Goal: Transaction & Acquisition: Purchase product/service

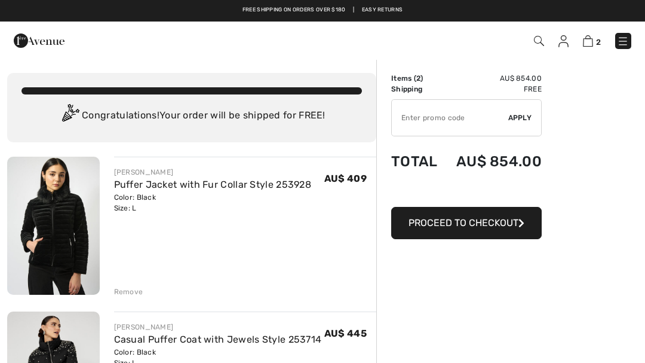
click at [38, 239] on img at bounding box center [53, 226] width 93 height 138
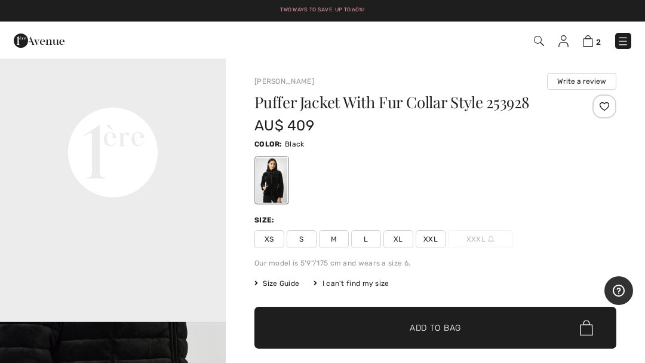
scroll to position [756, 0]
click at [257, 212] on div "Puffer Jacket With Fur Collar Style 253928 AU$ 409 Color: Black Size: XS S M L …" at bounding box center [435, 244] width 362 height 300
click at [266, 221] on div "Size:" at bounding box center [265, 219] width 23 height 11
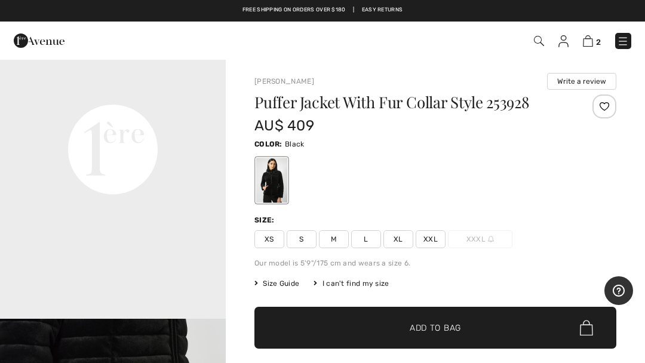
click at [269, 222] on div "Size:" at bounding box center [265, 219] width 23 height 11
click at [269, 220] on div "Size:" at bounding box center [265, 219] width 23 height 11
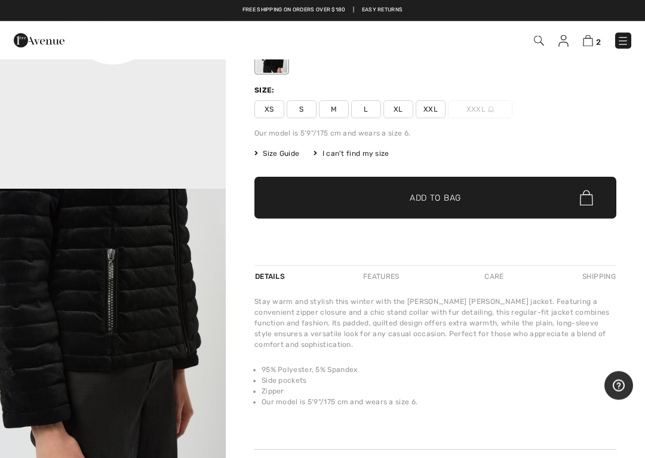
scroll to position [139, 0]
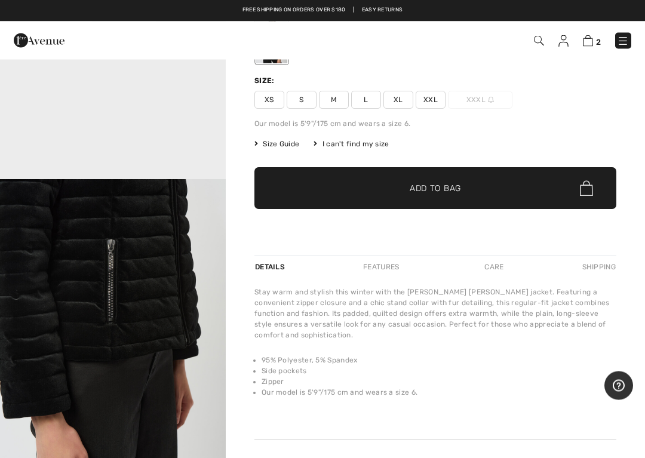
click at [278, 144] on span "Size Guide" at bounding box center [276, 144] width 45 height 11
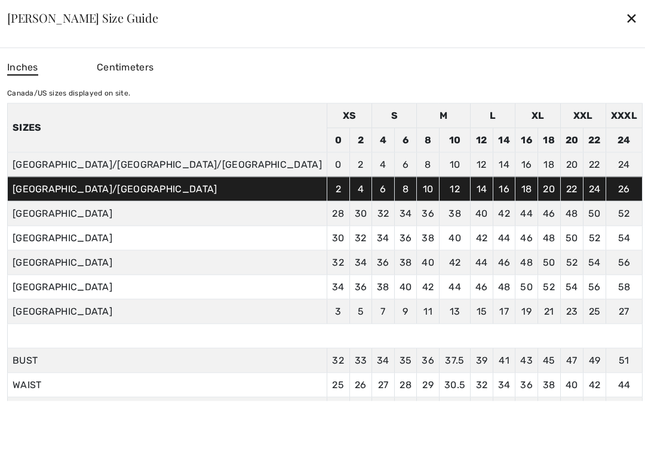
click at [613, 204] on div at bounding box center [322, 229] width 645 height 458
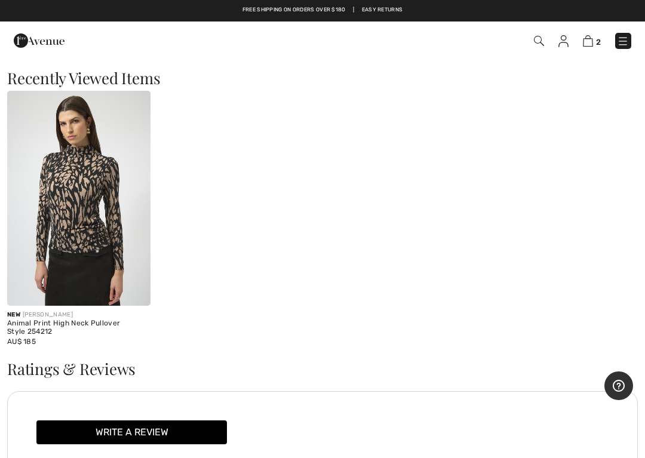
scroll to position [1196, 0]
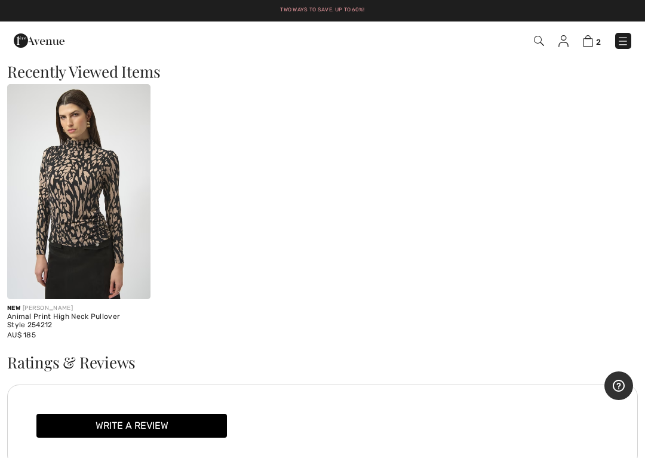
click at [54, 230] on img at bounding box center [78, 191] width 143 height 215
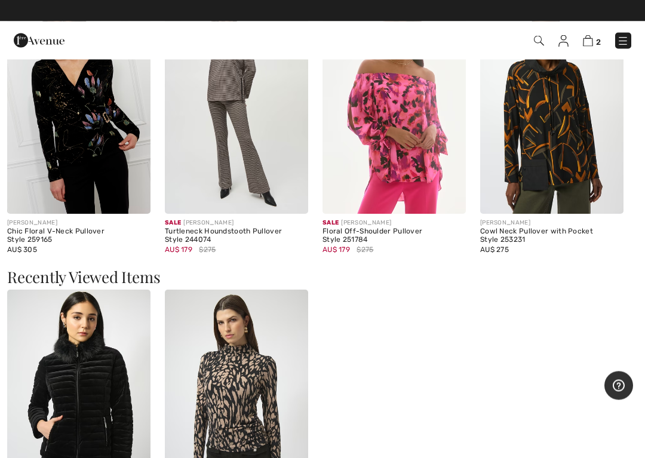
scroll to position [1053, 0]
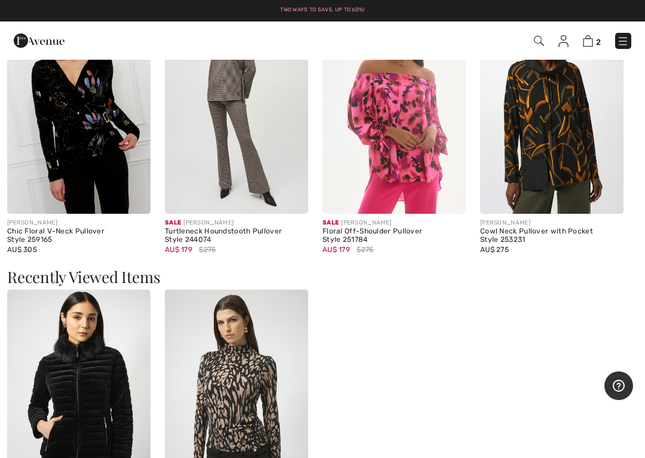
click at [405, 148] on img at bounding box center [394, 106] width 143 height 215
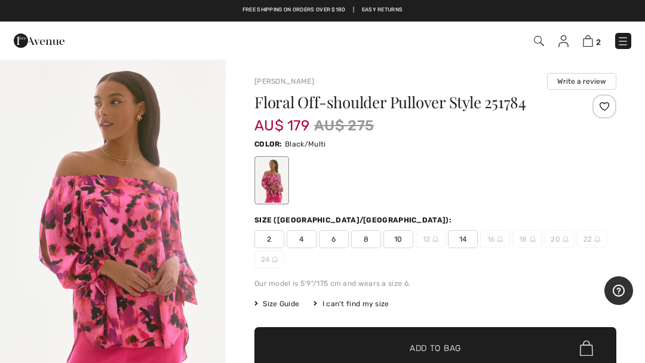
click at [133, 248] on img "1 / 6" at bounding box center [113, 228] width 226 height 338
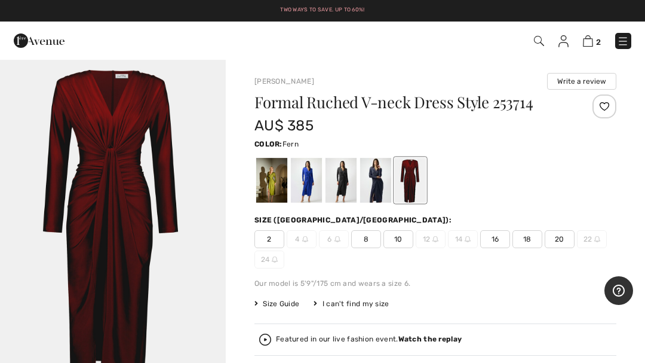
click at [270, 183] on div at bounding box center [271, 180] width 31 height 45
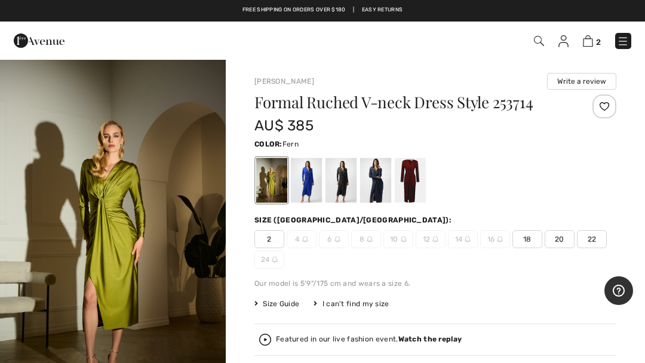
click at [306, 188] on div at bounding box center [306, 180] width 31 height 45
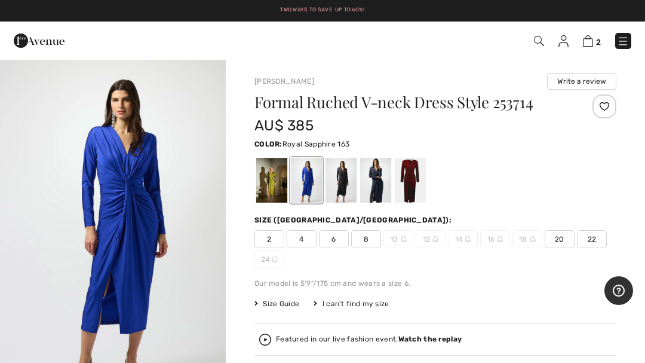
click at [345, 188] on div at bounding box center [341, 180] width 31 height 45
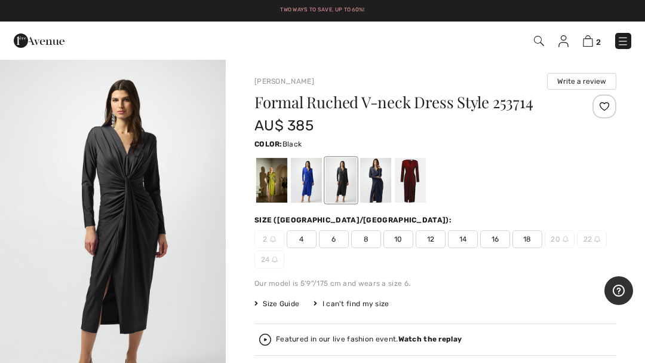
click at [372, 192] on div at bounding box center [375, 180] width 31 height 45
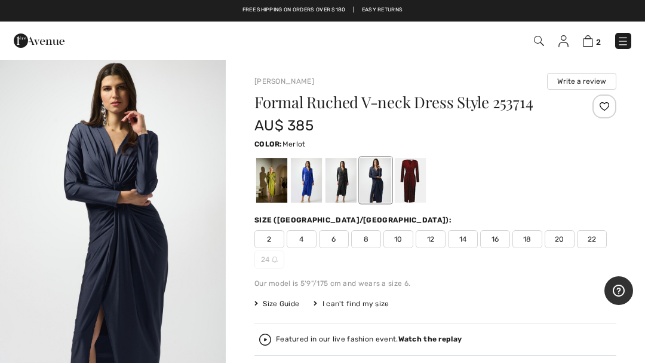
click at [409, 192] on div at bounding box center [410, 180] width 31 height 45
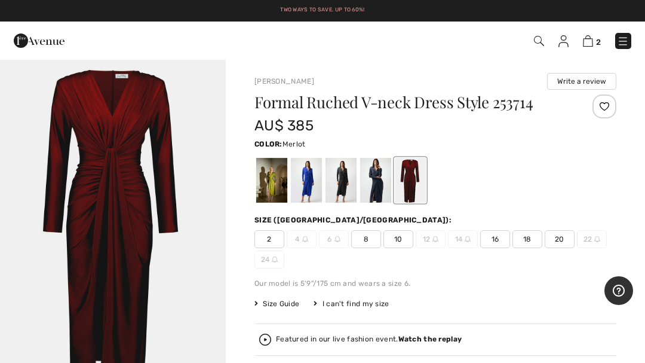
click at [273, 191] on div at bounding box center [271, 180] width 31 height 45
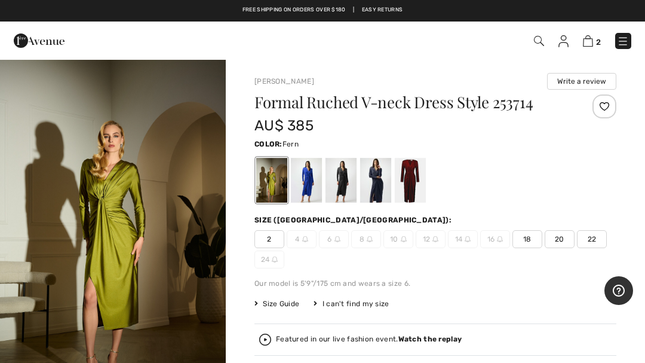
click at [406, 184] on div at bounding box center [410, 180] width 31 height 45
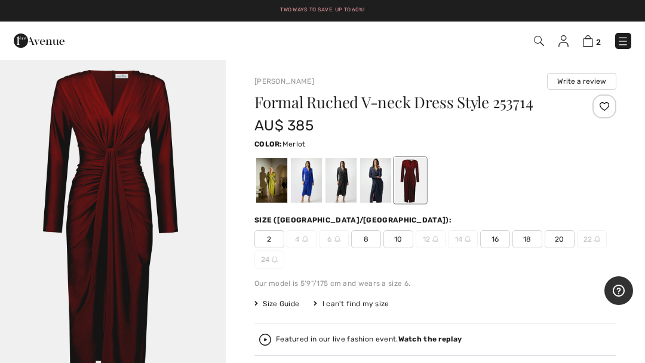
click at [399, 243] on span "10" at bounding box center [399, 239] width 30 height 18
click at [433, 237] on img at bounding box center [435, 239] width 6 height 6
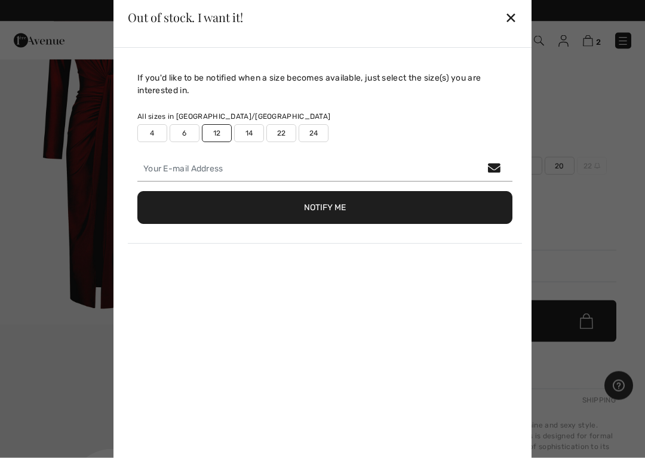
scroll to position [73, 0]
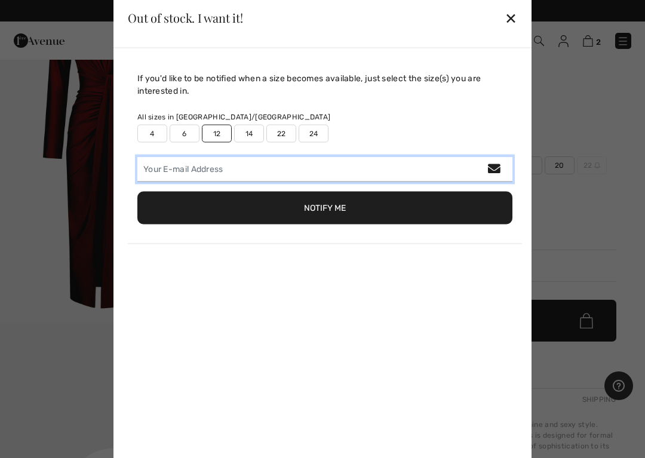
click at [404, 165] on input "email" at bounding box center [324, 169] width 375 height 25
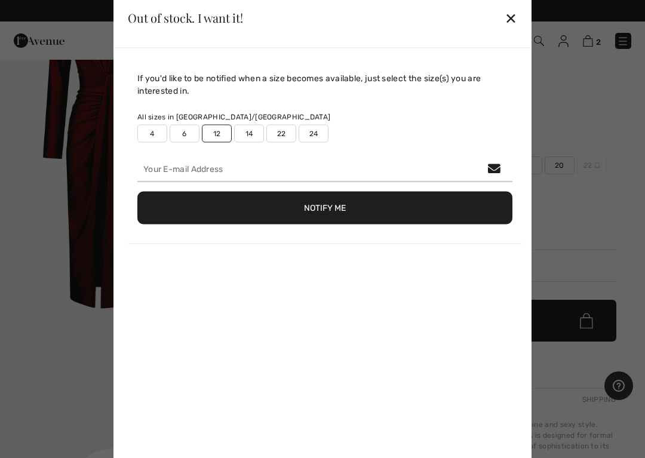
click at [514, 22] on div "✕" at bounding box center [511, 17] width 13 height 25
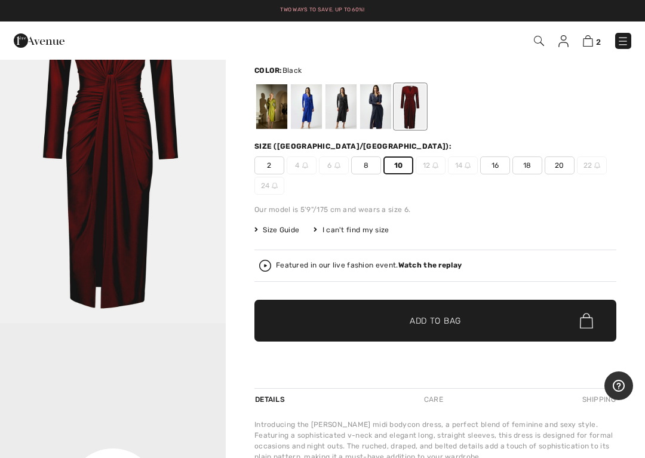
click at [341, 116] on div at bounding box center [341, 106] width 31 height 45
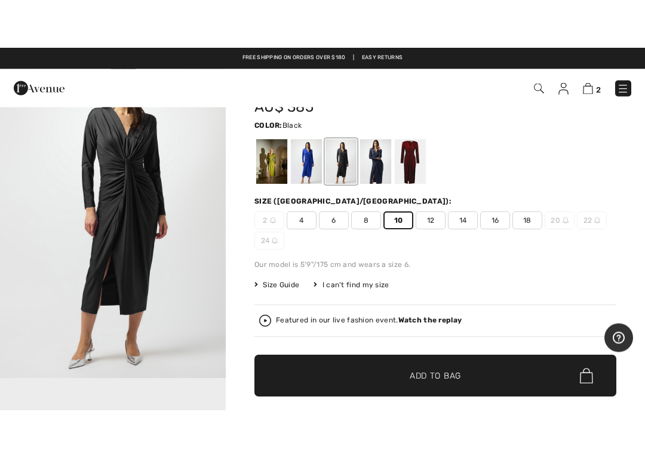
scroll to position [72, 0]
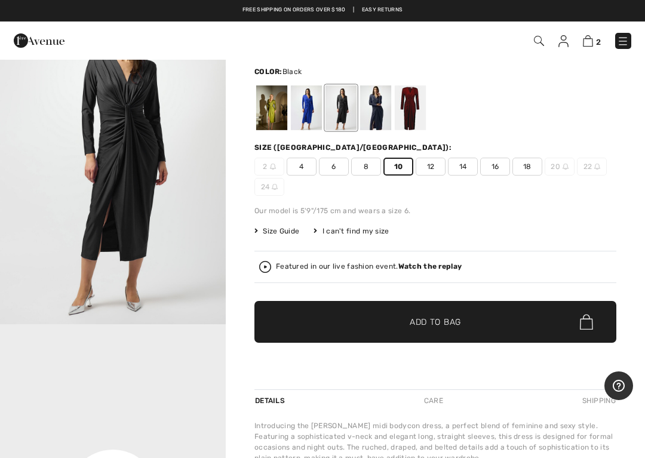
click at [428, 166] on span "12" at bounding box center [431, 167] width 30 height 18
click at [407, 116] on div at bounding box center [410, 107] width 31 height 45
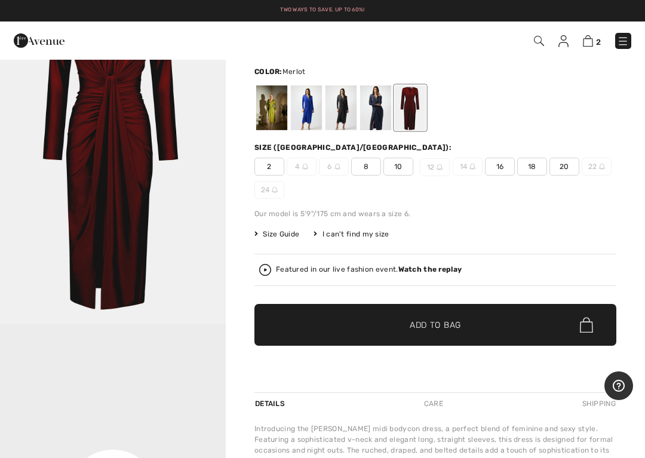
click at [434, 168] on span "12" at bounding box center [435, 167] width 30 height 18
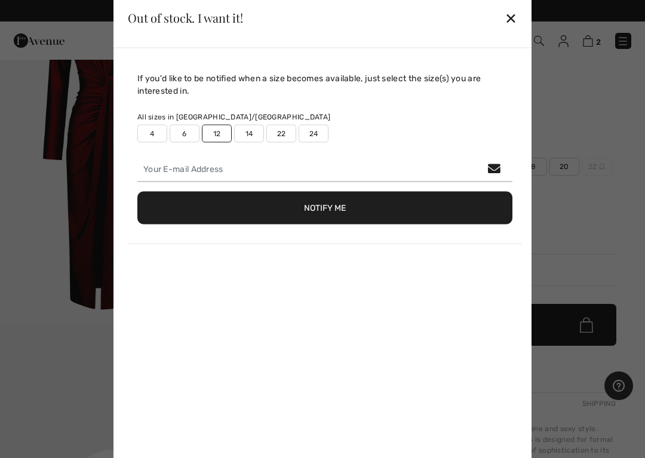
click at [516, 11] on div "✕" at bounding box center [511, 17] width 13 height 25
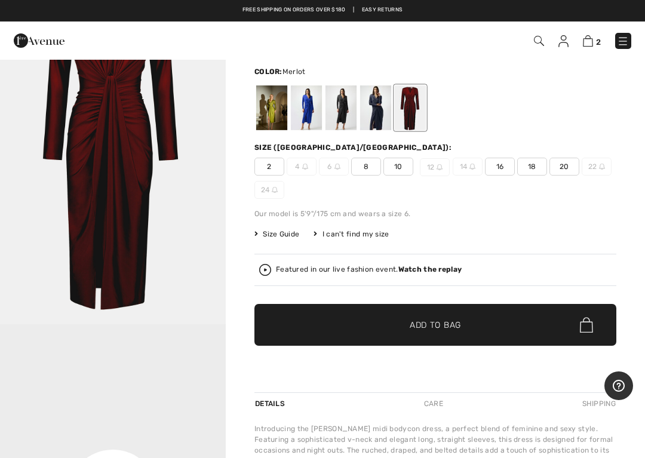
click at [308, 112] on div at bounding box center [306, 107] width 31 height 45
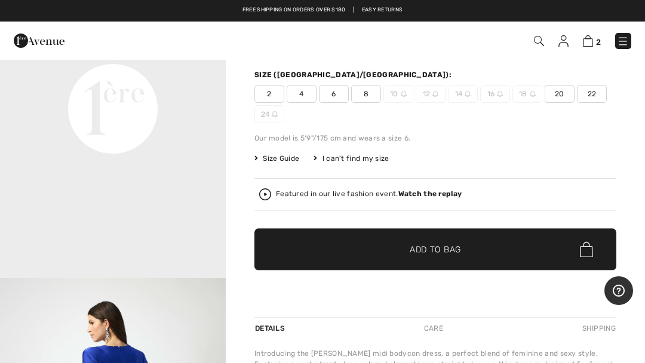
scroll to position [0, 0]
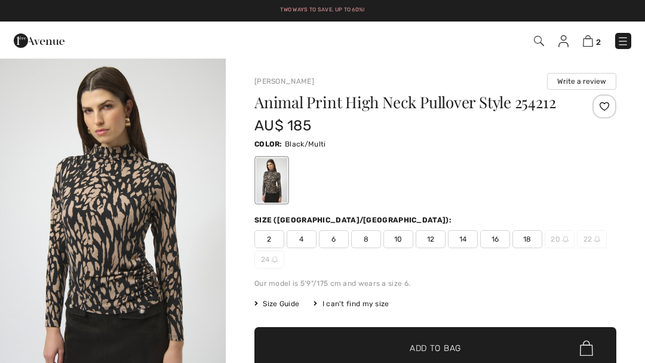
checkbox input "true"
click at [543, 41] on img at bounding box center [539, 41] width 10 height 10
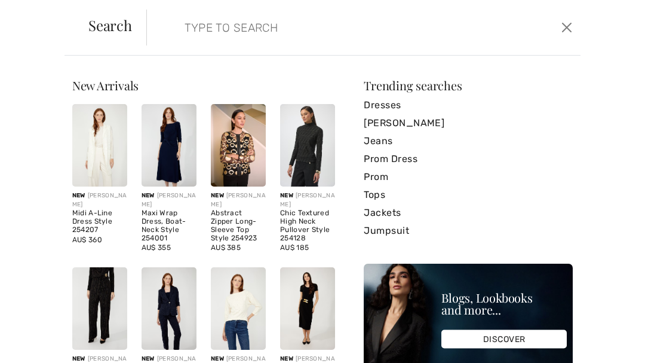
click at [376, 194] on link "Tops" at bounding box center [468, 195] width 209 height 18
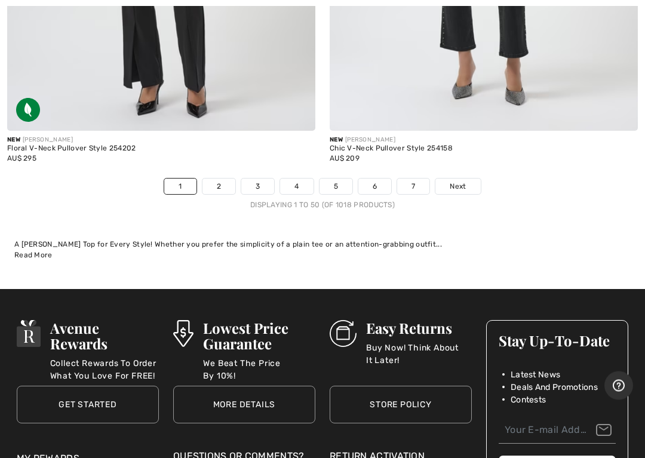
scroll to position [13299, 0]
click at [216, 179] on link "2" at bounding box center [219, 187] width 33 height 16
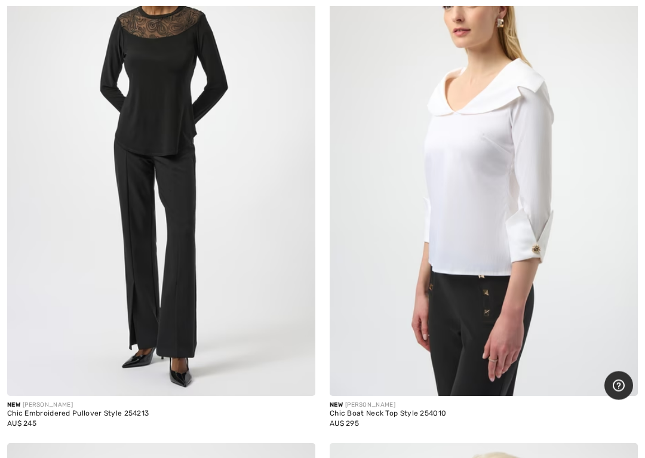
scroll to position [1843, 0]
click at [481, 211] on img at bounding box center [484, 165] width 308 height 462
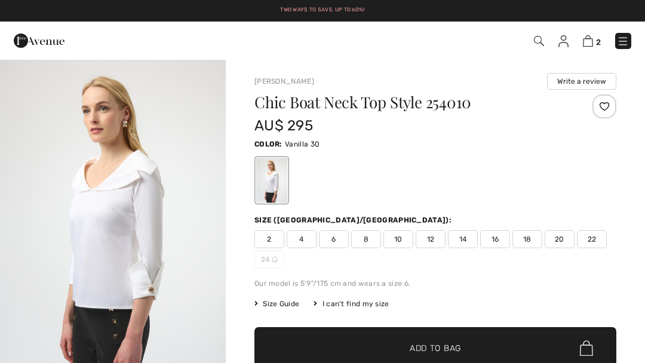
click at [433, 241] on span "12" at bounding box center [431, 239] width 30 height 18
click at [443, 348] on span "Add to Bag" at bounding box center [435, 348] width 51 height 13
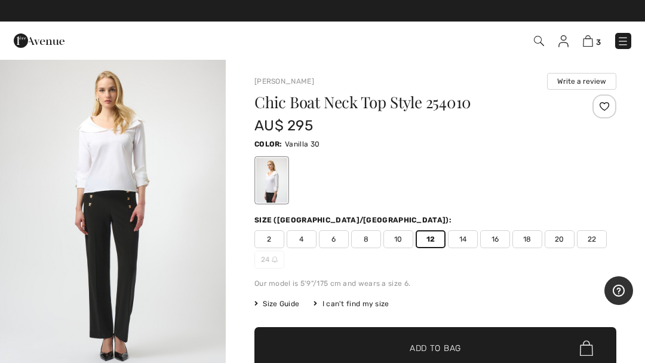
click at [535, 41] on img at bounding box center [539, 41] width 10 height 10
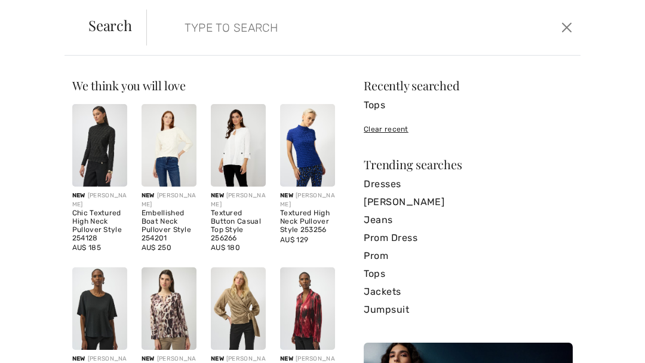
click at [379, 267] on link "Tops" at bounding box center [468, 274] width 209 height 18
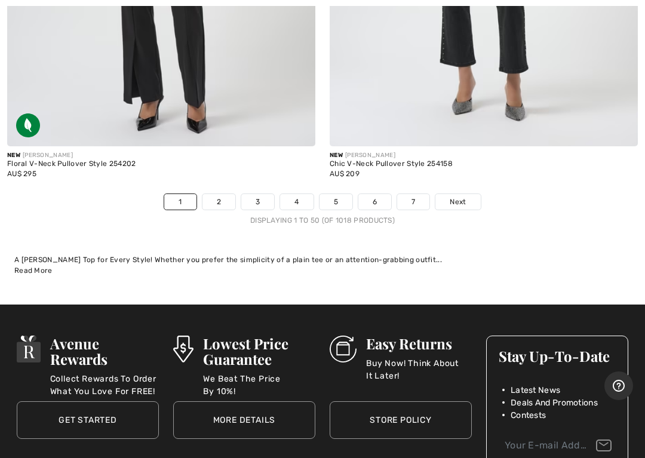
scroll to position [13297, 0]
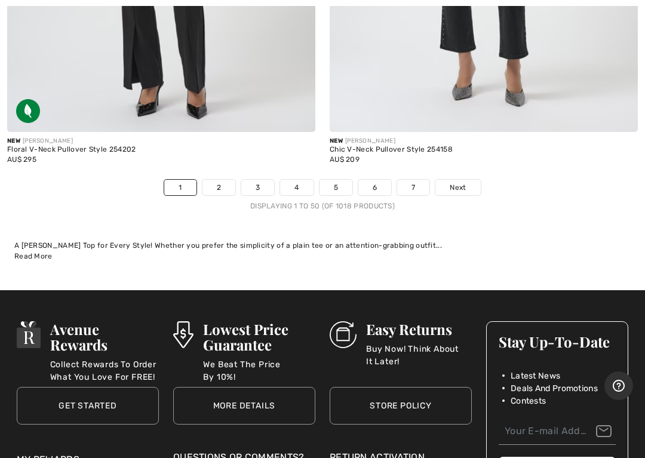
click at [217, 180] on link "2" at bounding box center [219, 188] width 33 height 16
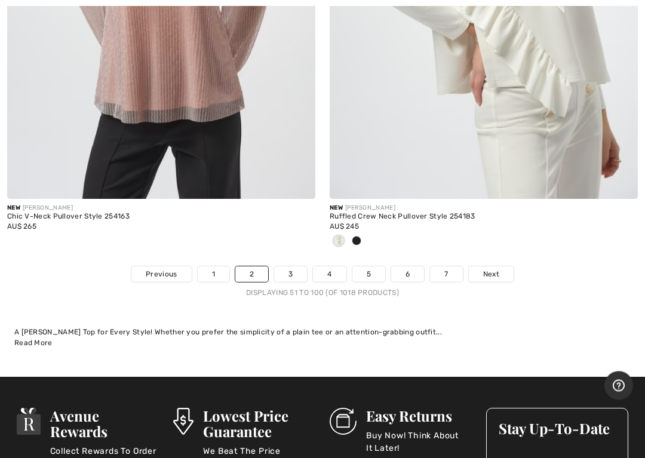
scroll to position [13467, 0]
click at [291, 266] on link "3" at bounding box center [290, 274] width 33 height 16
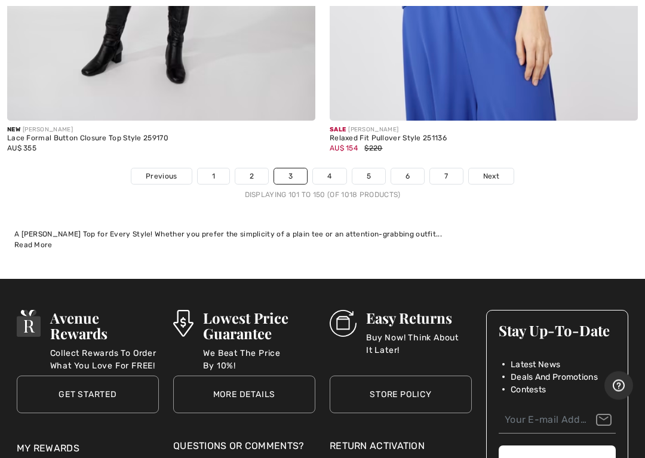
scroll to position [13490, 0]
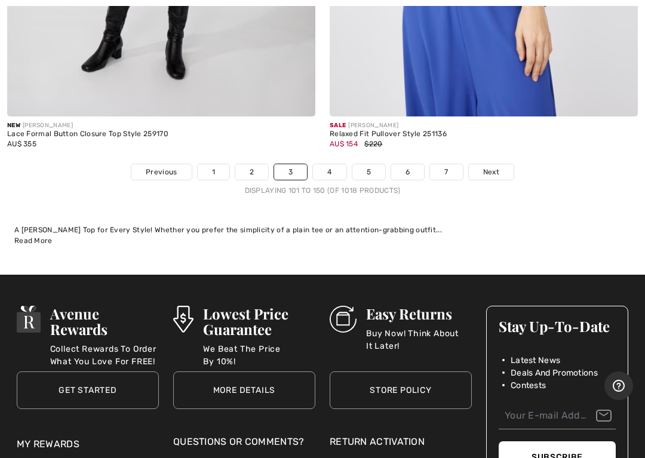
click at [325, 164] on link "4" at bounding box center [329, 172] width 33 height 16
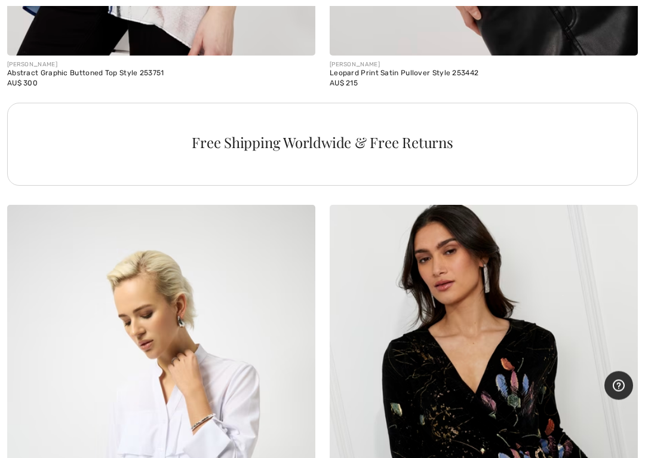
scroll to position [3222, 0]
click at [358, 64] on div "[PERSON_NAME]" at bounding box center [484, 64] width 308 height 9
copy div "[PERSON_NAME]"
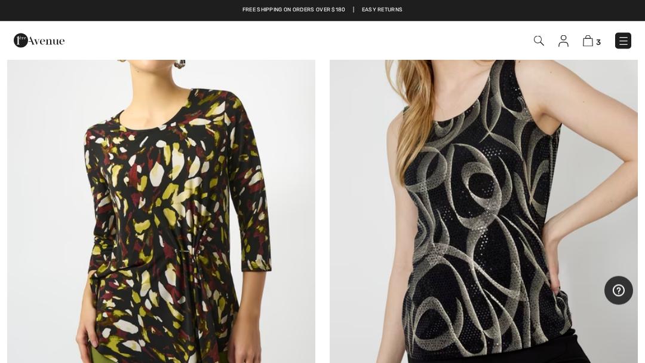
scroll to position [0, 0]
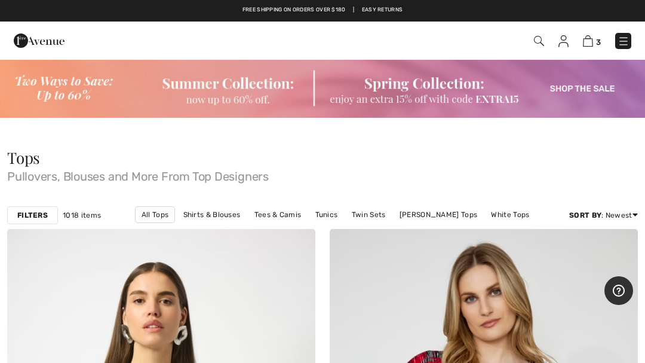
click at [543, 37] on img at bounding box center [539, 41] width 10 height 10
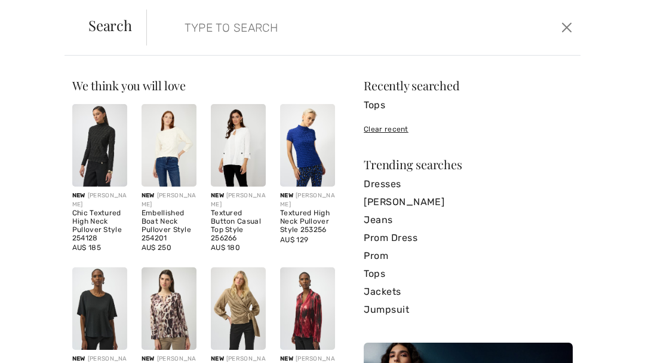
click at [205, 24] on input "search" at bounding box center [319, 28] width 287 height 36
paste input "[PERSON_NAME]"
type input "[PERSON_NAME]"
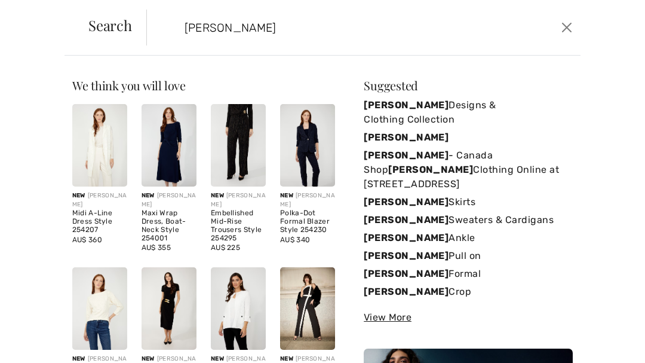
scroll to position [2, 0]
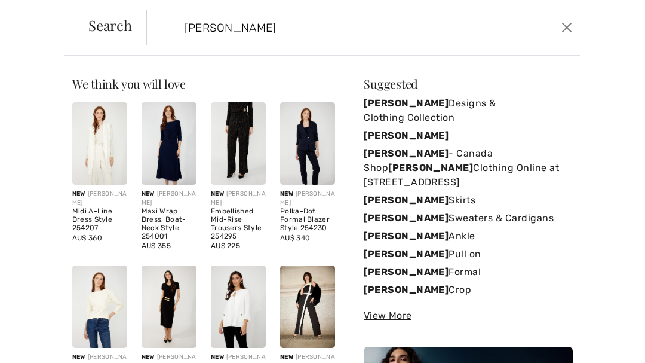
click at [460, 105] on link "Frank Lyman Designs & Clothing Collection" at bounding box center [468, 110] width 209 height 32
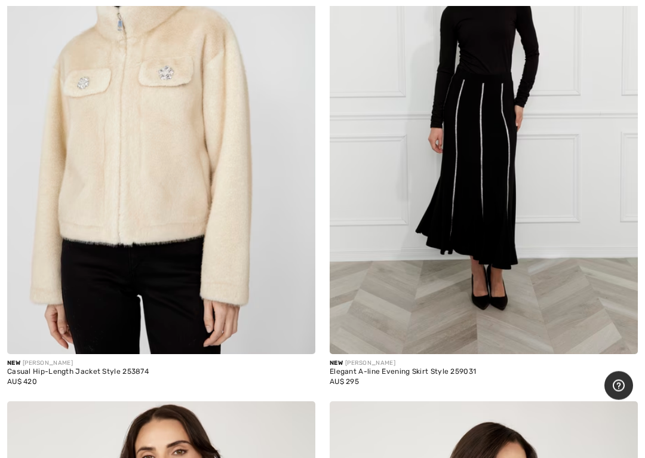
scroll to position [8048, 0]
click at [161, 201] on img at bounding box center [161, 123] width 308 height 462
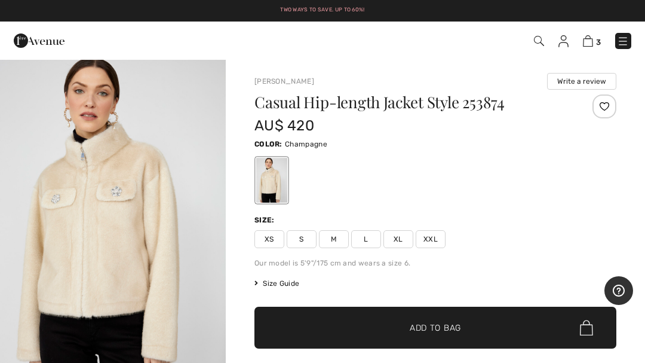
click at [364, 236] on span "L" at bounding box center [366, 239] width 30 height 18
click at [275, 283] on span "Size Guide" at bounding box center [276, 283] width 45 height 11
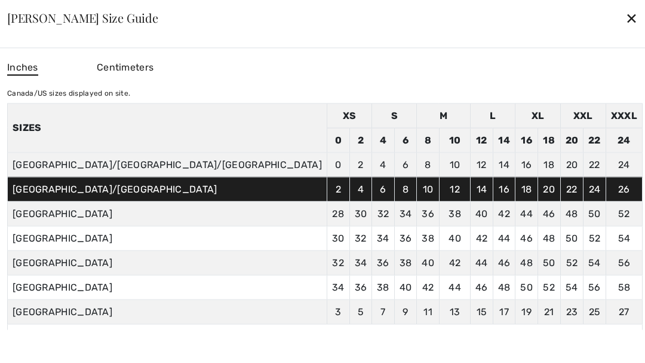
click at [625, 20] on div "✕" at bounding box center [631, 17] width 13 height 25
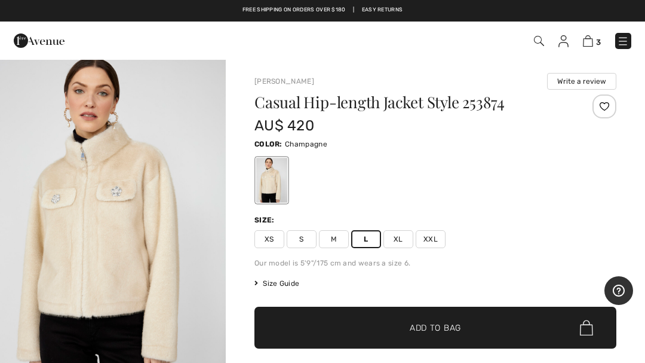
click at [417, 324] on span "Add to Bag" at bounding box center [435, 327] width 51 height 13
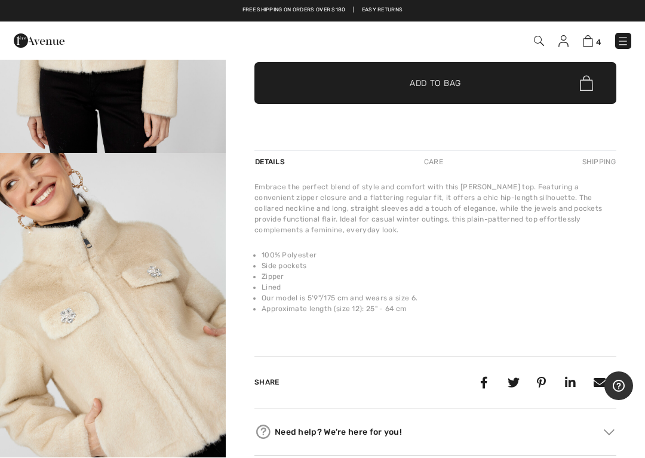
click at [531, 44] on span "4" at bounding box center [454, 41] width 353 height 16
click at [539, 41] on img at bounding box center [539, 41] width 10 height 10
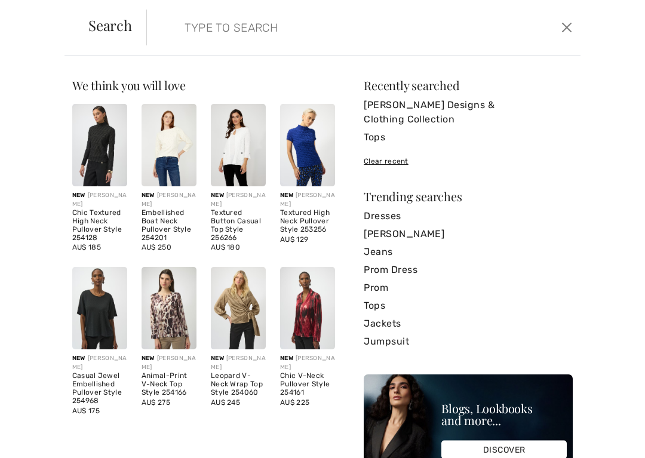
click at [185, 27] on input "search" at bounding box center [319, 28] width 287 height 36
paste input "[PERSON_NAME]"
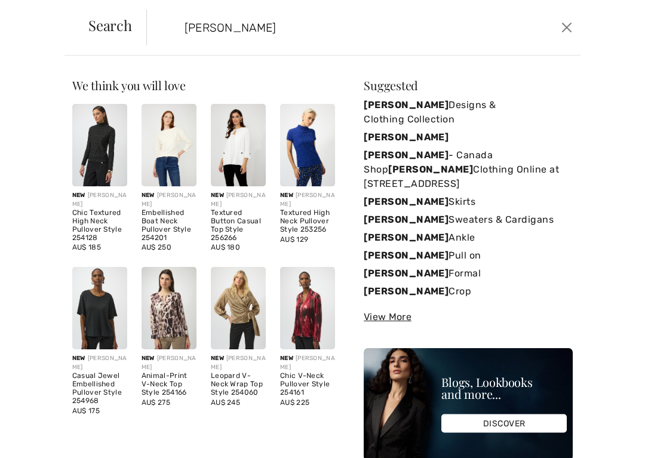
type input "[PERSON_NAME]"
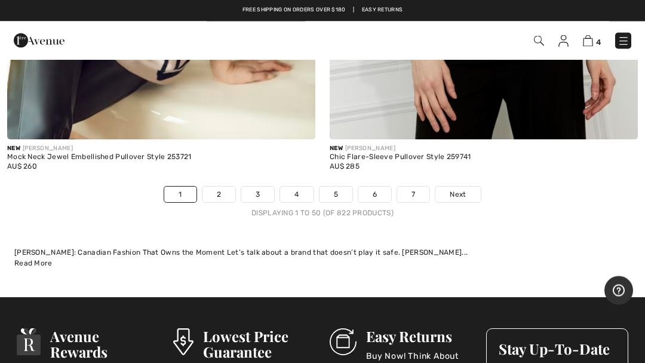
scroll to position [13648, 0]
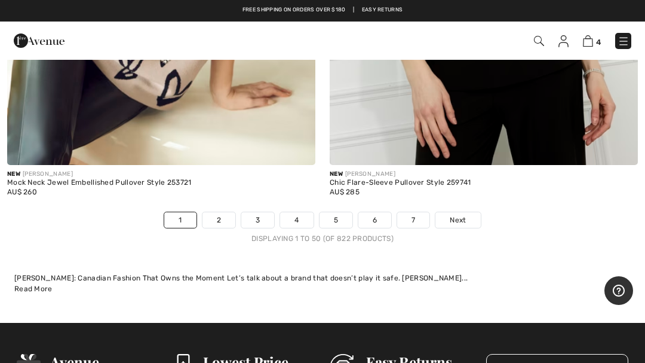
click at [220, 212] on link "2" at bounding box center [219, 220] width 33 height 16
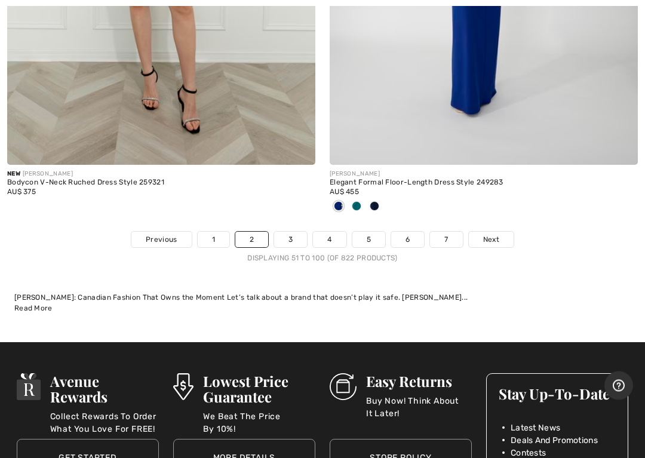
scroll to position [13560, 0]
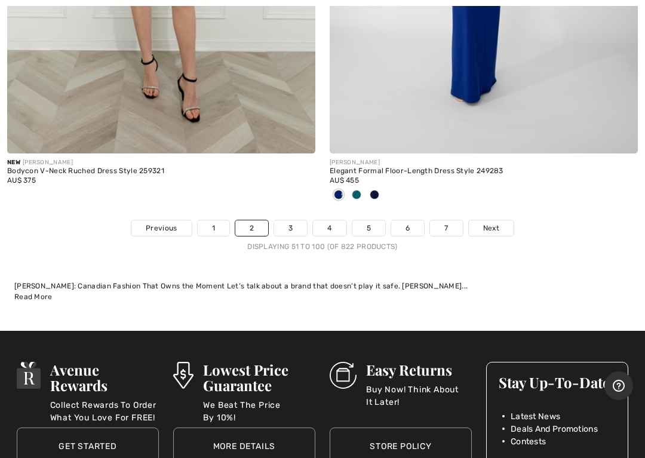
click at [291, 220] on link "3" at bounding box center [290, 228] width 33 height 16
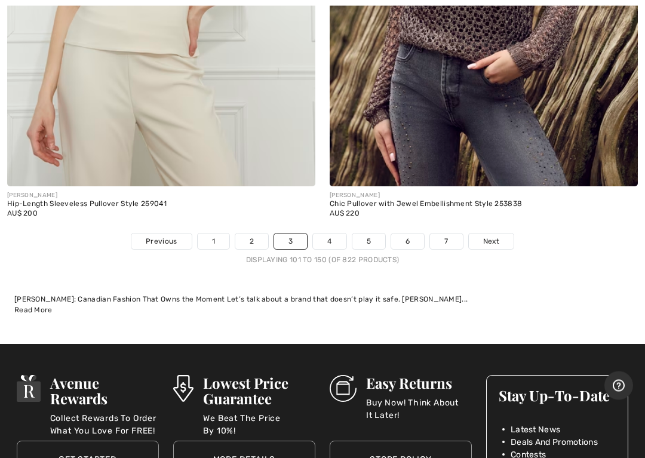
scroll to position [13671, 0]
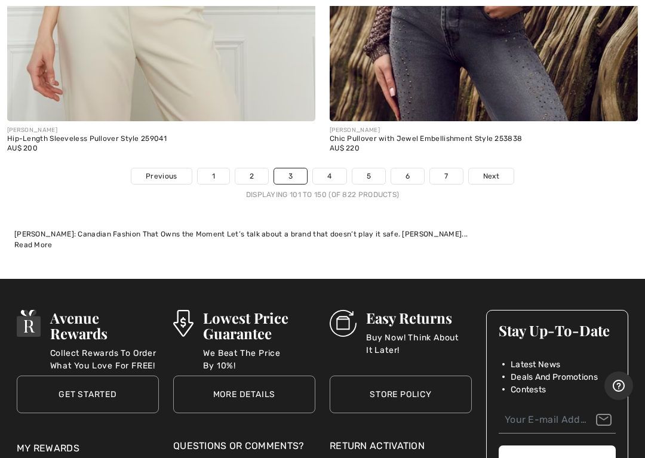
click at [330, 168] on link "4" at bounding box center [329, 176] width 33 height 16
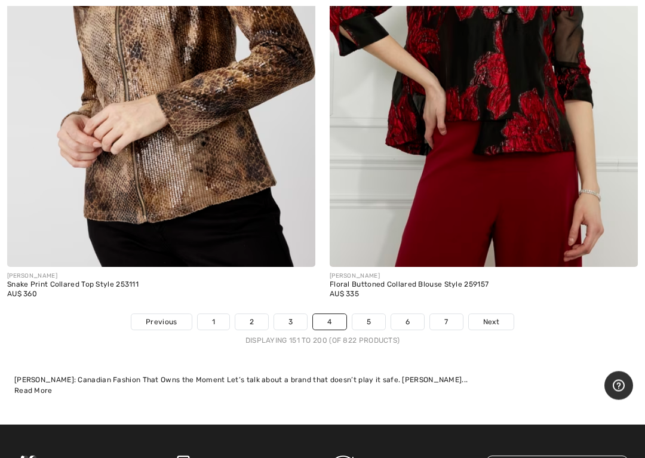
scroll to position [13506, 0]
click at [373, 315] on link "5" at bounding box center [368, 322] width 33 height 16
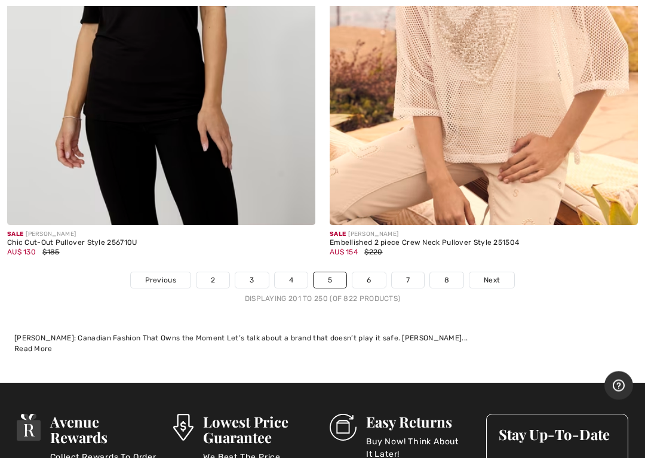
scroll to position [13557, 0]
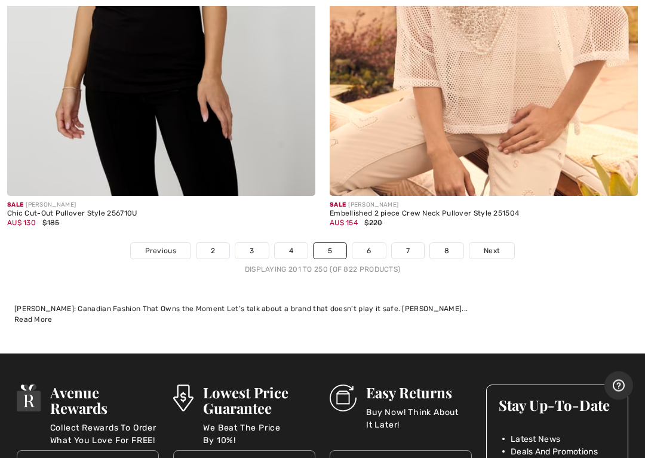
click at [378, 245] on link "6" at bounding box center [368, 252] width 33 height 16
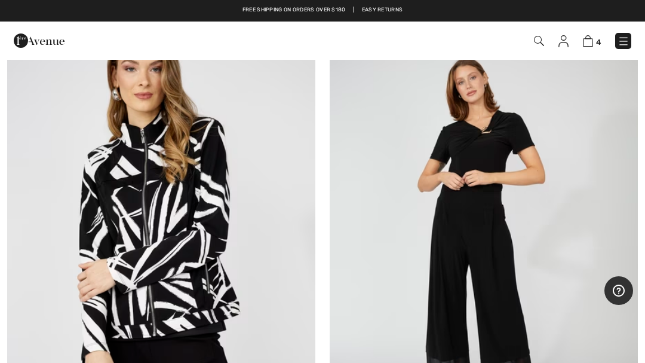
scroll to position [10642, 0]
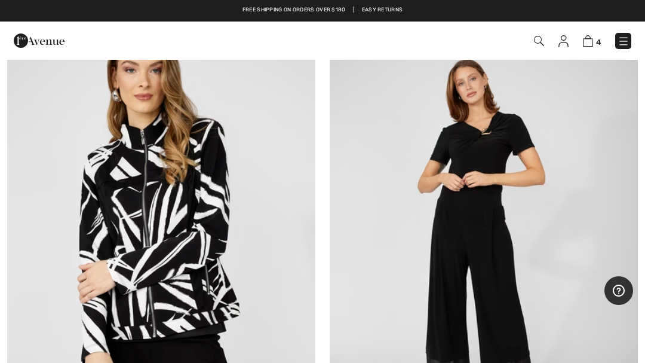
click at [192, 275] on img at bounding box center [161, 238] width 308 height 462
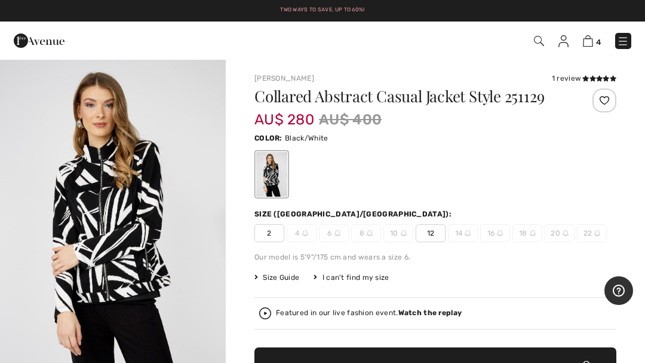
click at [433, 241] on span "12" at bounding box center [431, 233] width 30 height 18
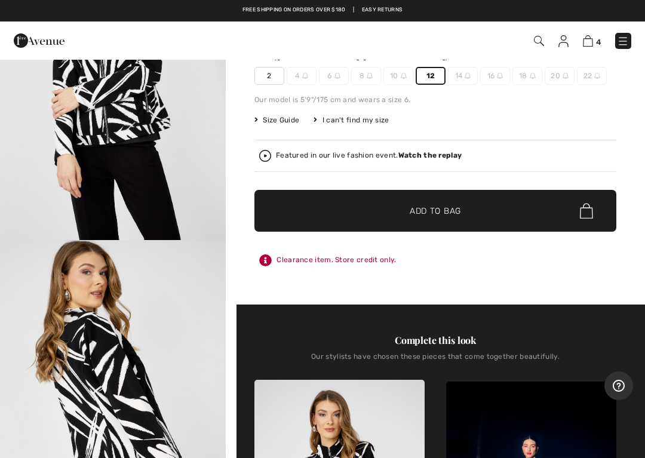
scroll to position [158, 0]
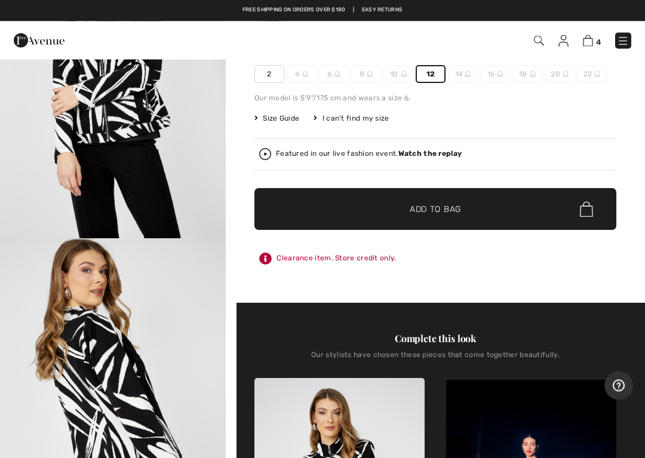
click at [456, 225] on span "✔ Added to Bag Add to Bag" at bounding box center [435, 210] width 362 height 42
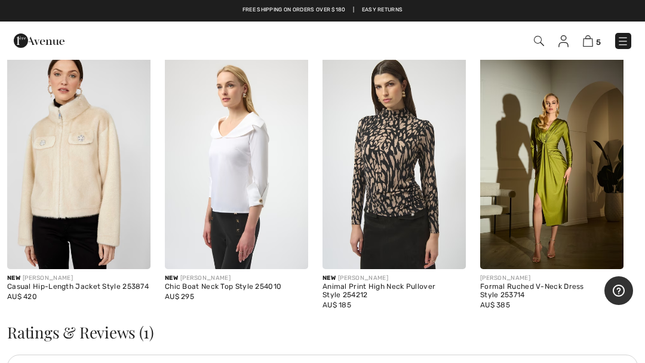
scroll to position [1661, 0]
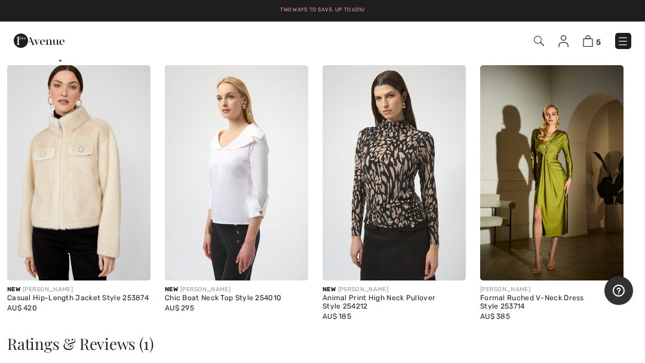
click at [48, 204] on img at bounding box center [78, 172] width 143 height 215
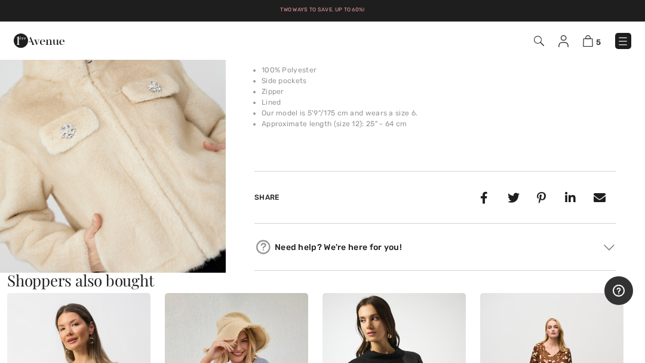
scroll to position [429, 0]
